Goal: Information Seeking & Learning: Learn about a topic

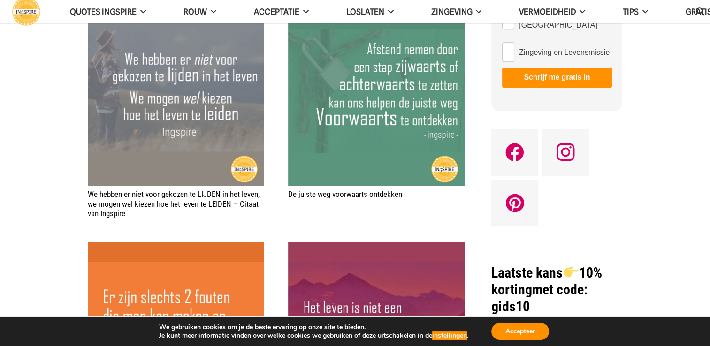
scroll to position [785, 0]
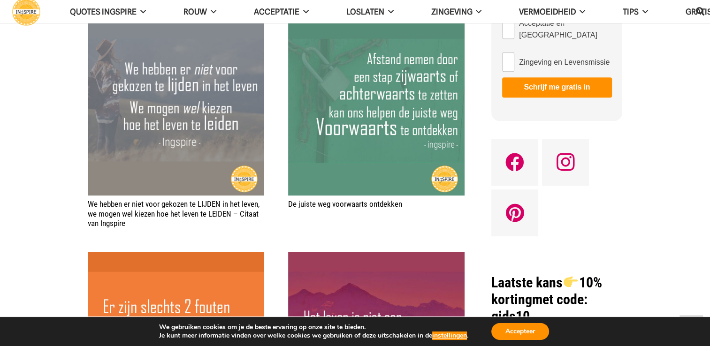
drag, startPoint x: 706, startPoint y: 117, endPoint x: 707, endPoint y: 144, distance: 26.3
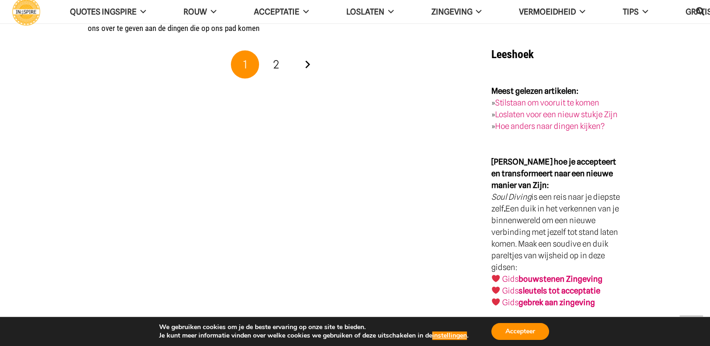
scroll to position [1868, 0]
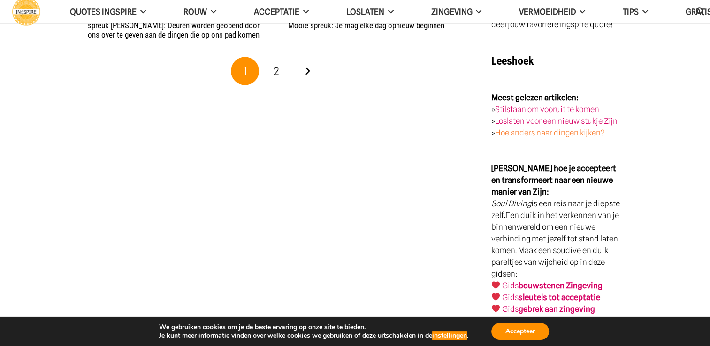
click at [552, 130] on link "Hoe anders naar dingen kijken?" at bounding box center [550, 132] width 110 height 9
